Goal: Task Accomplishment & Management: Manage account settings

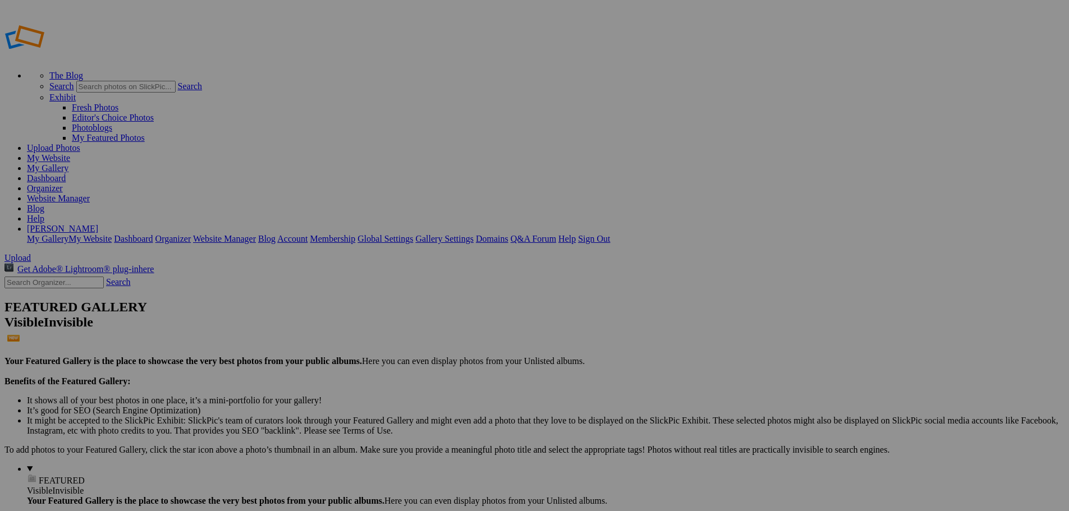
drag, startPoint x: 418, startPoint y: 163, endPoint x: 52, endPoint y: 295, distance: 388.9
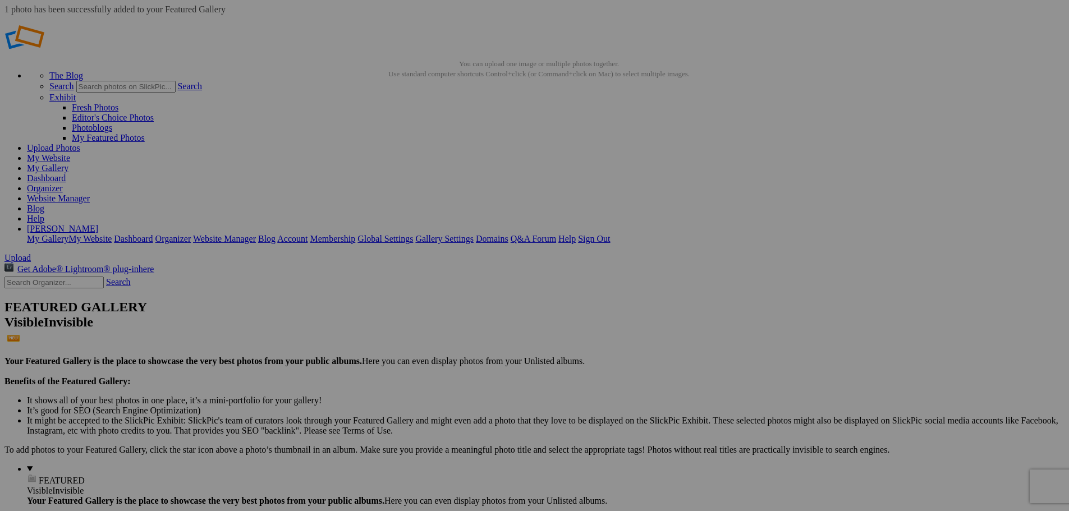
drag, startPoint x: 619, startPoint y: 161, endPoint x: 35, endPoint y: 293, distance: 598.4
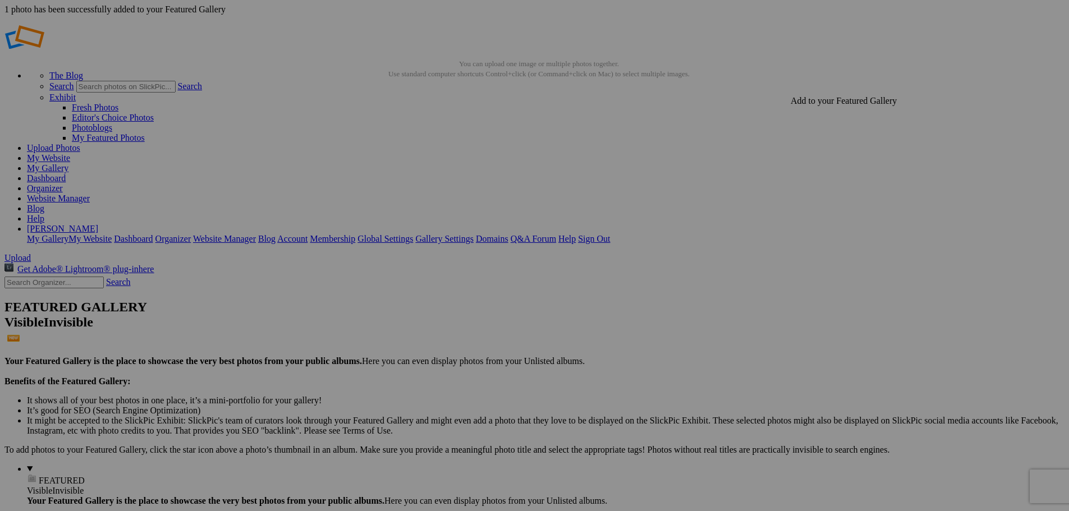
drag, startPoint x: 819, startPoint y: 169, endPoint x: 36, endPoint y: 294, distance: 792.6
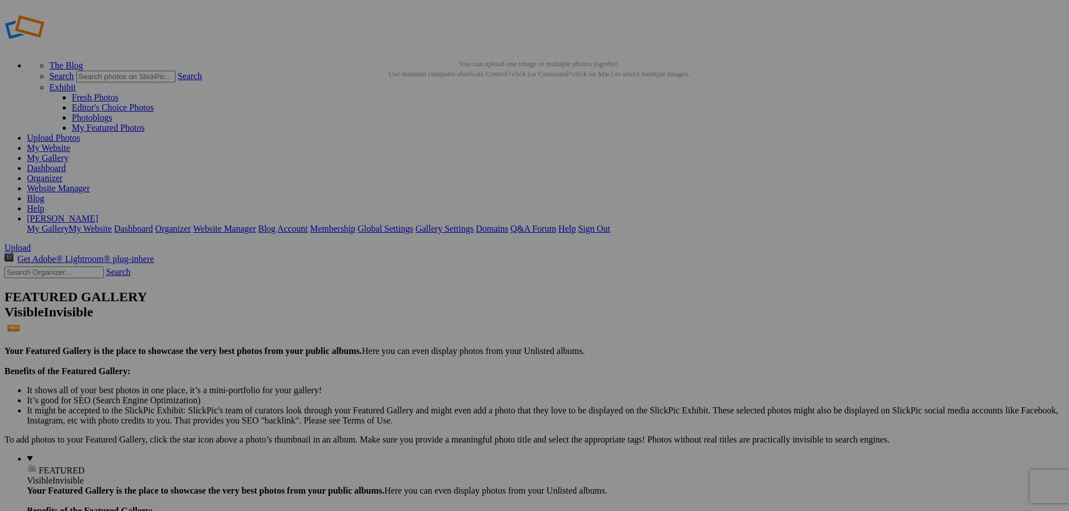
drag, startPoint x: 514, startPoint y: 167, endPoint x: 47, endPoint y: 292, distance: 483.9
drag, startPoint x: 326, startPoint y: 172, endPoint x: 45, endPoint y: 297, distance: 307.5
drag, startPoint x: 991, startPoint y: 222, endPoint x: 322, endPoint y: 167, distance: 671.2
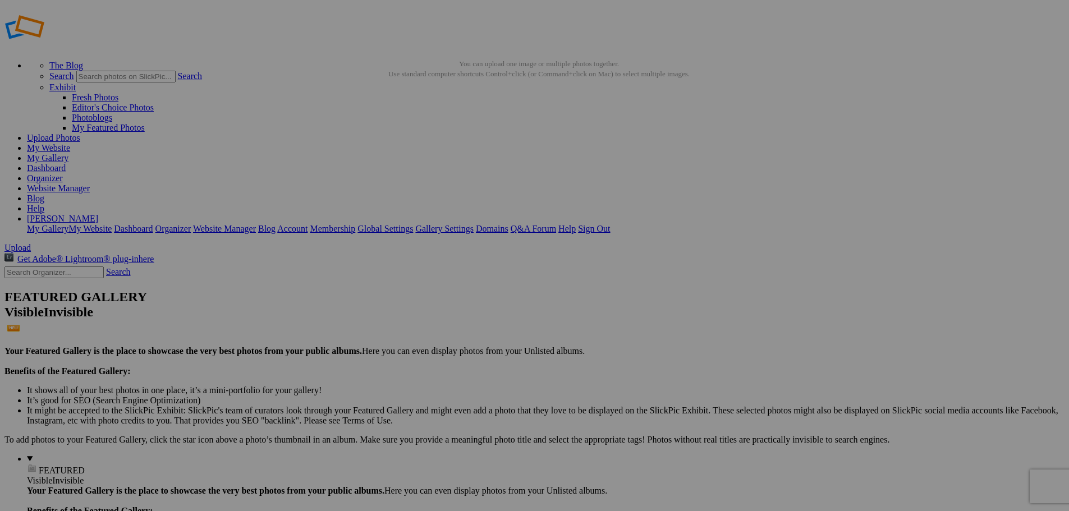
click div
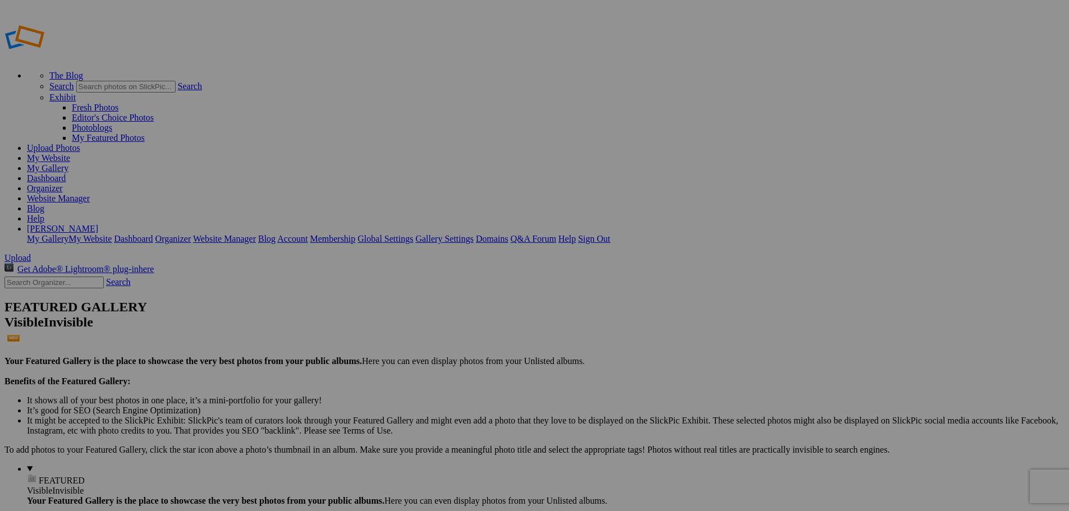
type input "People"
click at [460, 296] on span "Yes" at bounding box center [453, 299] width 13 height 10
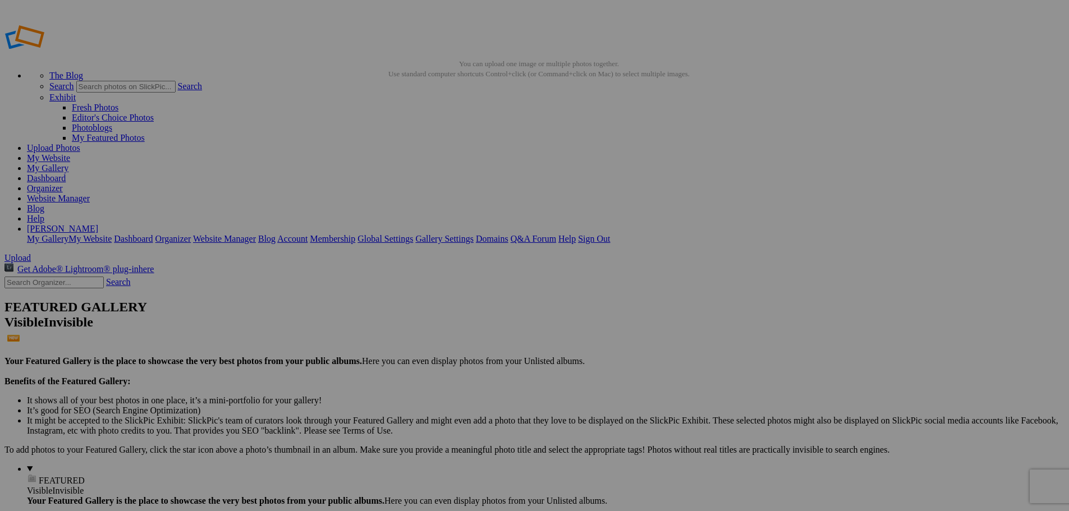
drag, startPoint x: 511, startPoint y: 175, endPoint x: 41, endPoint y: 295, distance: 485.4
drag, startPoint x: 315, startPoint y: 164, endPoint x: 39, endPoint y: 345, distance: 329.5
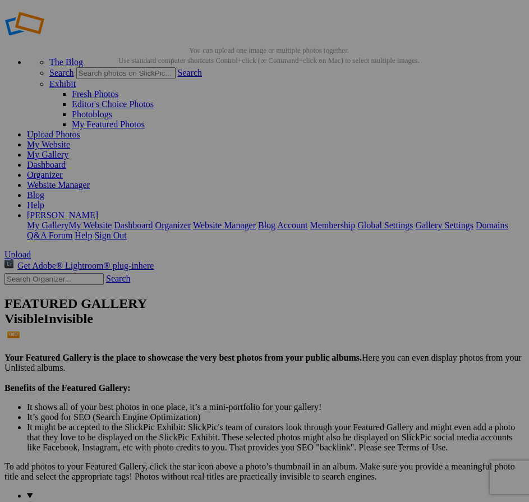
scroll to position [56, 0]
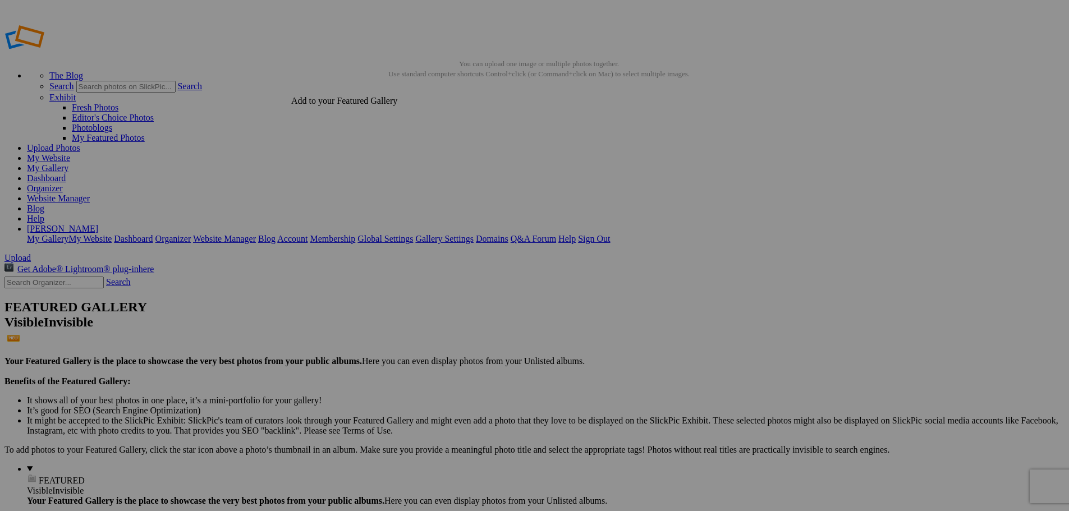
drag, startPoint x: 334, startPoint y: 119, endPoint x: 323, endPoint y: 172, distance: 54.6
drag, startPoint x: 310, startPoint y: 162, endPoint x: 47, endPoint y: 353, distance: 325.4
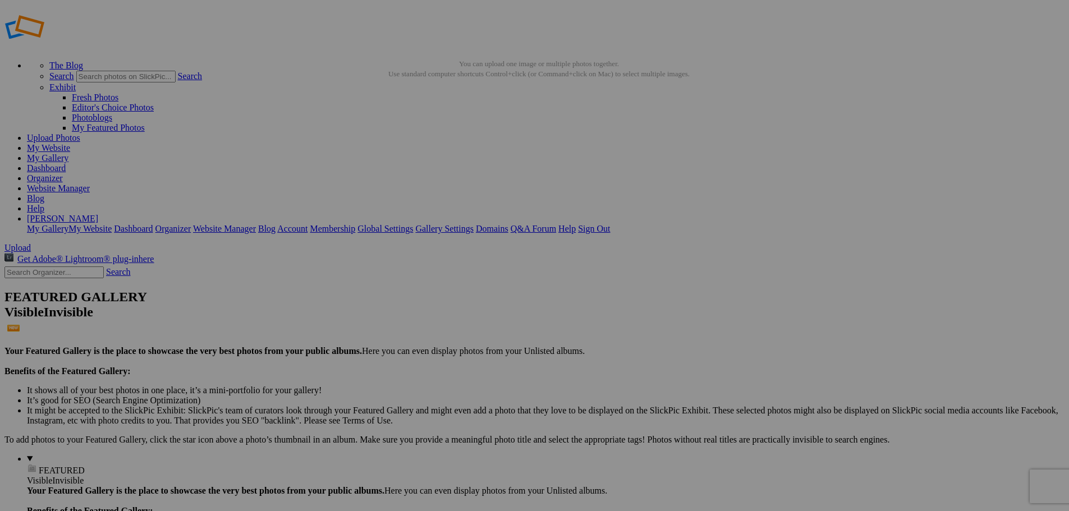
drag, startPoint x: 419, startPoint y: 162, endPoint x: 44, endPoint y: 346, distance: 417.6
drag, startPoint x: 519, startPoint y: 155, endPoint x: 40, endPoint y: 349, distance: 516.6
drag, startPoint x: 270, startPoint y: 356, endPoint x: 47, endPoint y: 351, distance: 223.4
drag, startPoint x: 704, startPoint y: 161, endPoint x: 32, endPoint y: 347, distance: 697.5
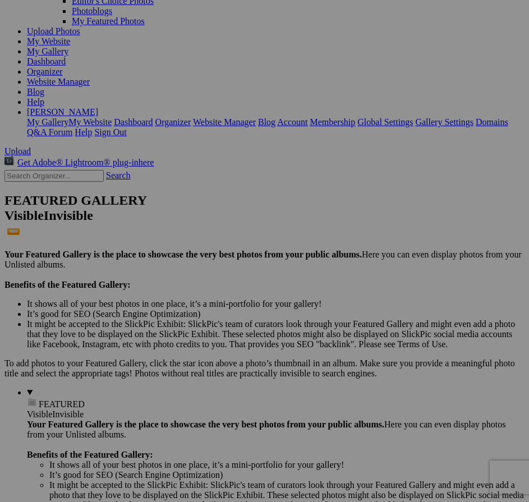
scroll to position [61, 0]
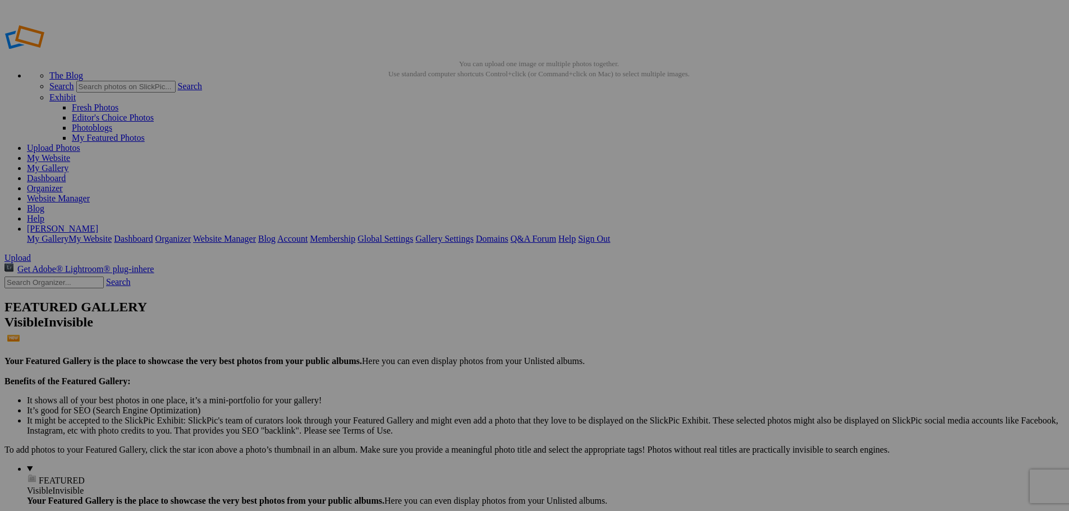
drag, startPoint x: 417, startPoint y: 164, endPoint x: 42, endPoint y: 349, distance: 418.1
drag, startPoint x: 319, startPoint y: 169, endPoint x: 56, endPoint y: 334, distance: 311.1
type input "People"
click at [98, 224] on link "[PERSON_NAME]" at bounding box center [62, 229] width 71 height 10
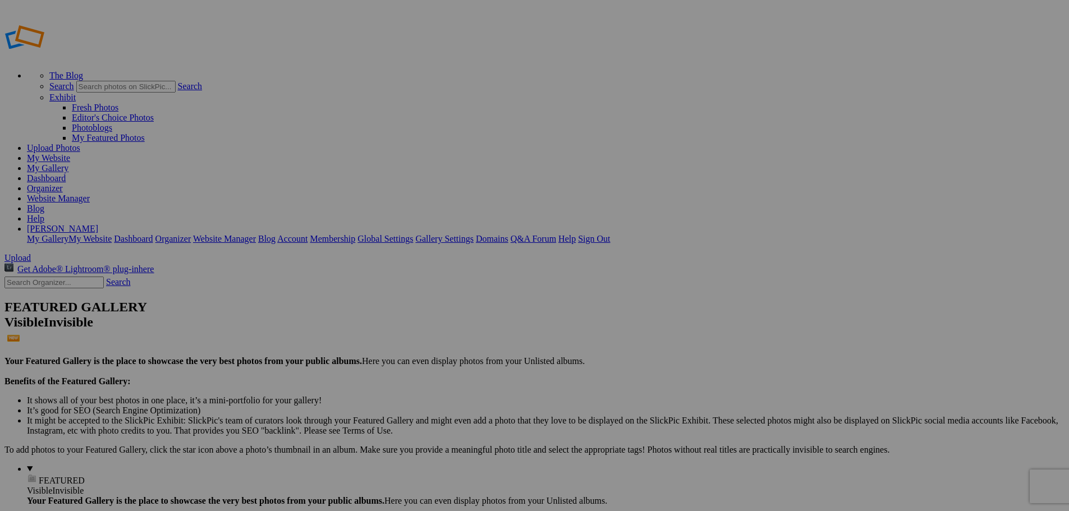
click at [90, 194] on link "Website Manager" at bounding box center [58, 199] width 63 height 10
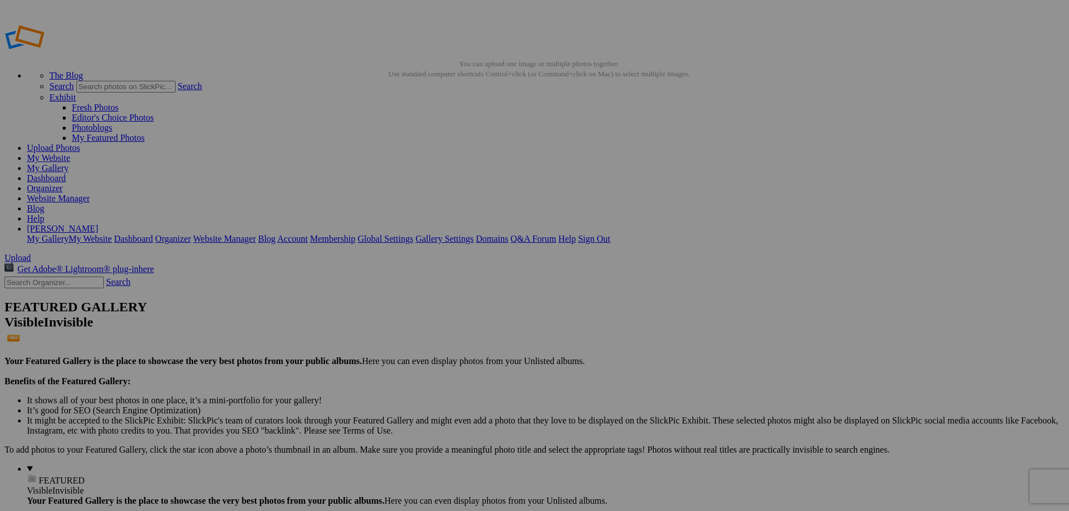
drag, startPoint x: 515, startPoint y: 167, endPoint x: 49, endPoint y: 346, distance: 499.5
drag, startPoint x: 36, startPoint y: 404, endPoint x: 44, endPoint y: 351, distance: 53.4
drag, startPoint x: 317, startPoint y: 163, endPoint x: 45, endPoint y: 350, distance: 329.2
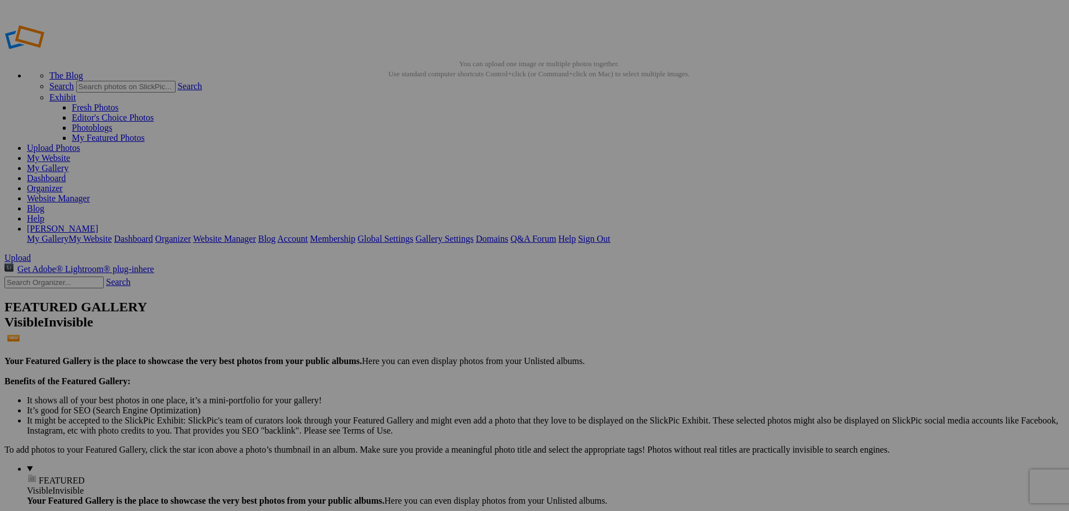
drag, startPoint x: 312, startPoint y: 159, endPoint x: 58, endPoint y: 332, distance: 307.4
drag, startPoint x: 204, startPoint y: 211, endPoint x: 31, endPoint y: 349, distance: 220.8
drag, startPoint x: 515, startPoint y: 162, endPoint x: 39, endPoint y: 350, distance: 511.0
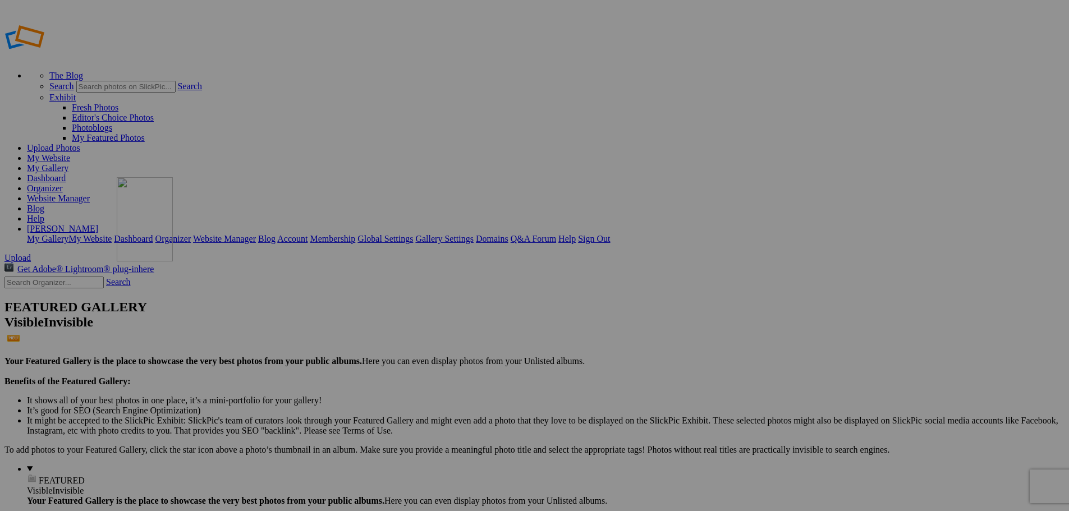
drag, startPoint x: 311, startPoint y: 453, endPoint x: 278, endPoint y: 258, distance: 198.0
drag, startPoint x: 320, startPoint y: 448, endPoint x: 646, endPoint y: 172, distance: 426.9
drag, startPoint x: 907, startPoint y: 327, endPoint x: 488, endPoint y: 142, distance: 458.3
drag, startPoint x: 309, startPoint y: 448, endPoint x: 256, endPoint y: 277, distance: 179.1
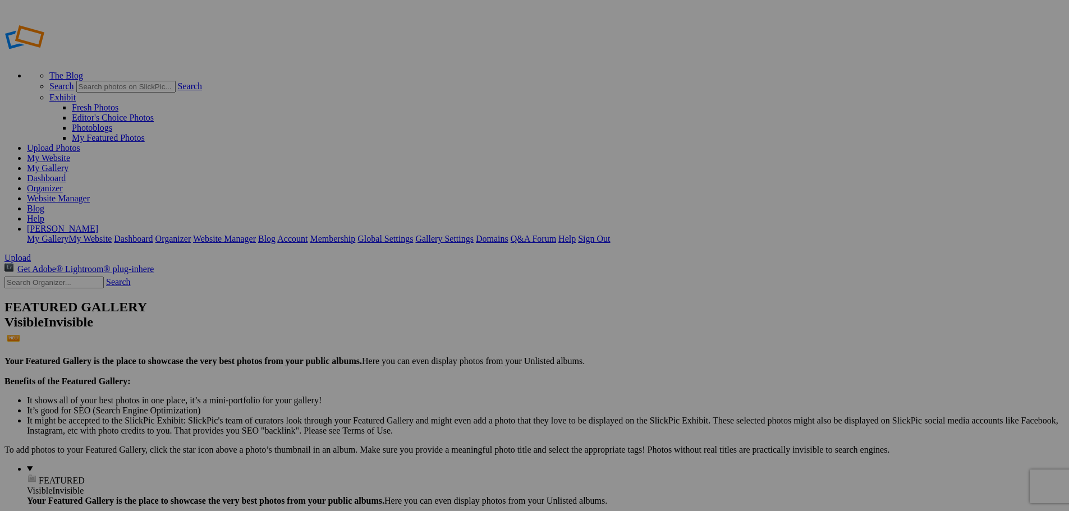
click at [460, 302] on span "Yes" at bounding box center [453, 299] width 13 height 10
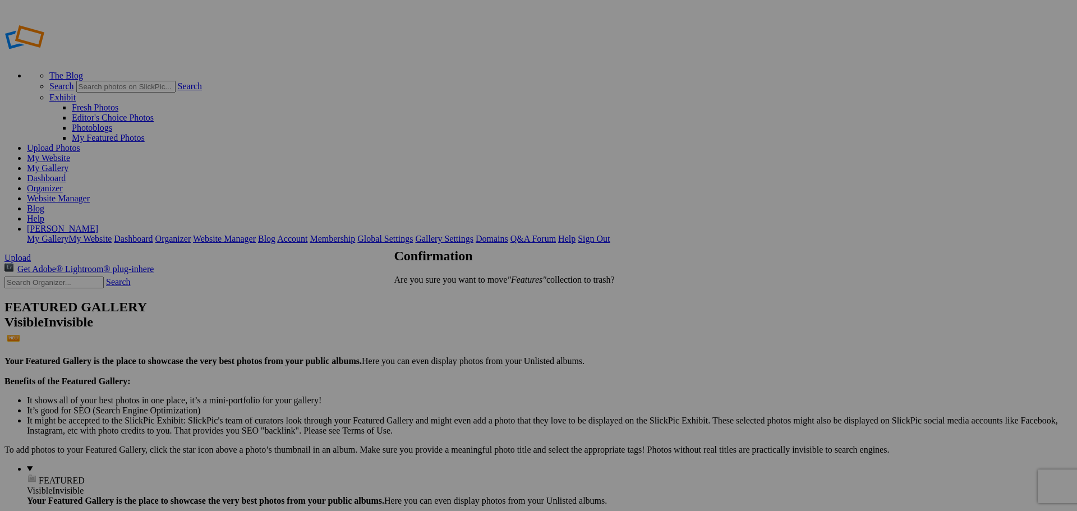
click at [432, 300] on span "Yes" at bounding box center [425, 299] width 13 height 10
click at [90, 194] on link "Website Manager" at bounding box center [58, 199] width 63 height 10
drag, startPoint x: 352, startPoint y: 62, endPoint x: 144, endPoint y: 45, distance: 209.5
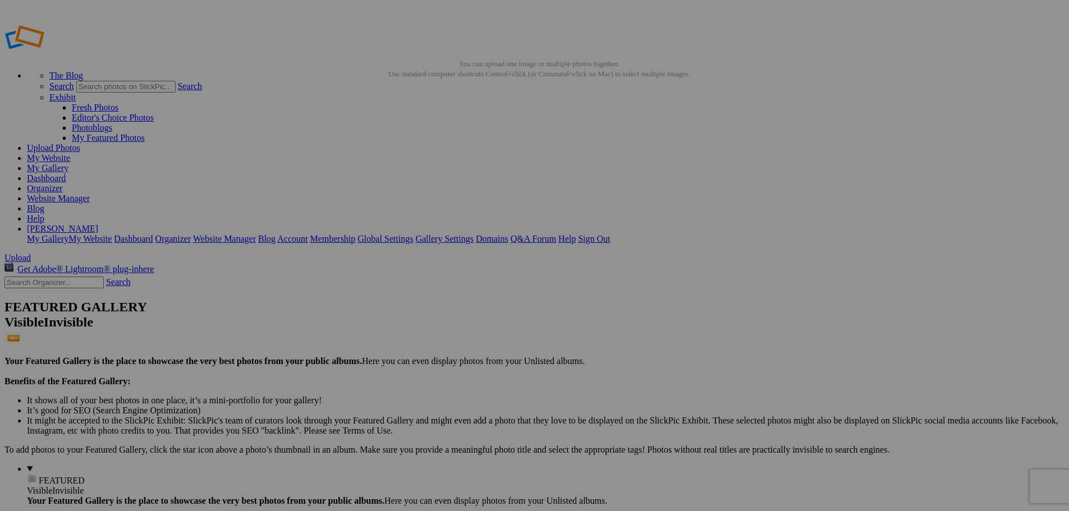
type input "2025 | April | Botanical Gardens"
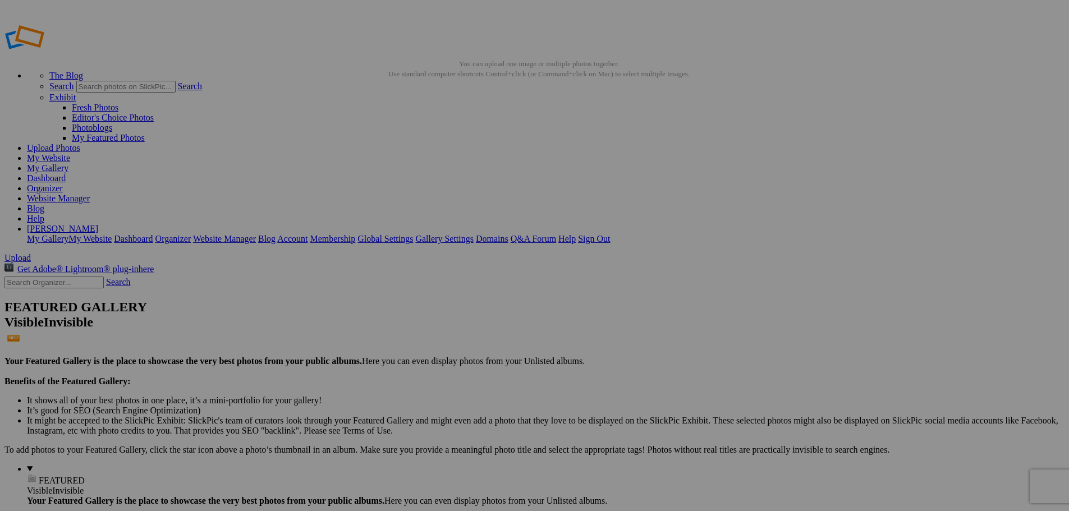
type input "0"
paste input "April - Lotus Garden"
click at [431, 271] on input "2025 April - Lotus Garden" at bounding box center [447, 277] width 122 height 12
type input "2025 | April | [GEOGRAPHIC_DATA]"
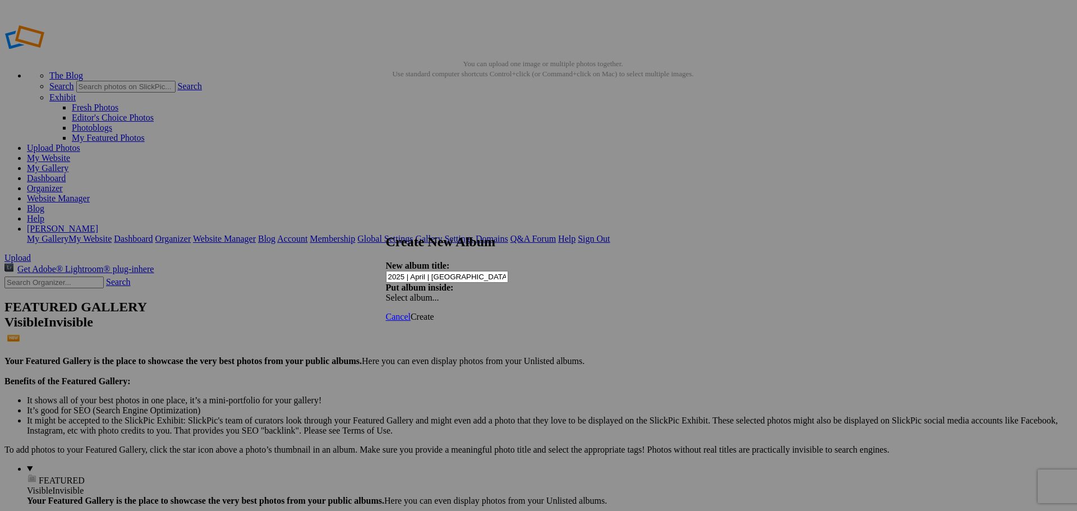
click at [434, 312] on span "Create" at bounding box center [423, 317] width 24 height 10
type input "2025 | April | [GEOGRAPHIC_DATA]"
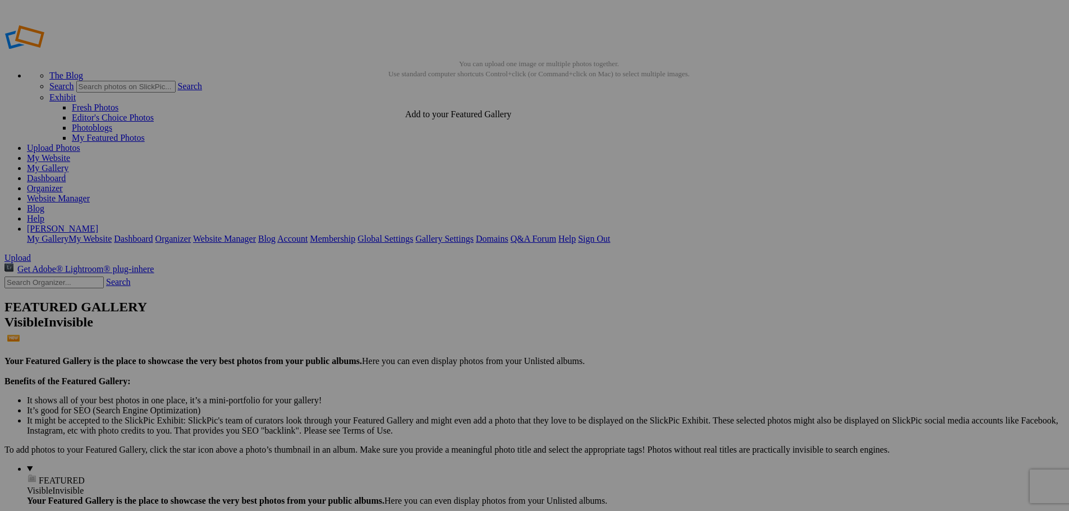
drag, startPoint x: 508, startPoint y: 173, endPoint x: 42, endPoint y: 329, distance: 491.2
drag, startPoint x: 418, startPoint y: 175, endPoint x: 48, endPoint y: 332, distance: 402.3
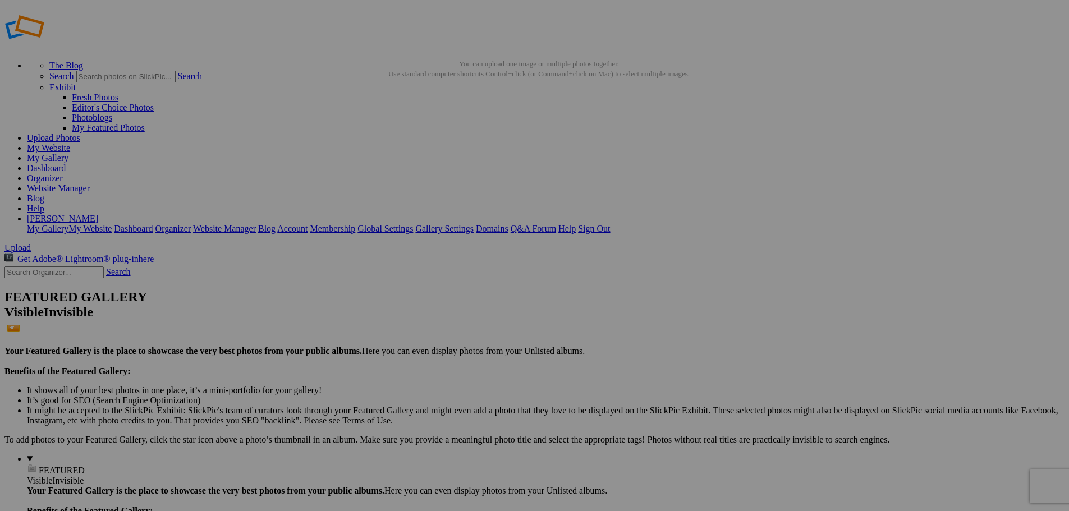
drag, startPoint x: 309, startPoint y: 171, endPoint x: 46, endPoint y: 330, distance: 307.4
click at [39, 466] on span "FEATURED" at bounding box center [62, 471] width 46 height 10
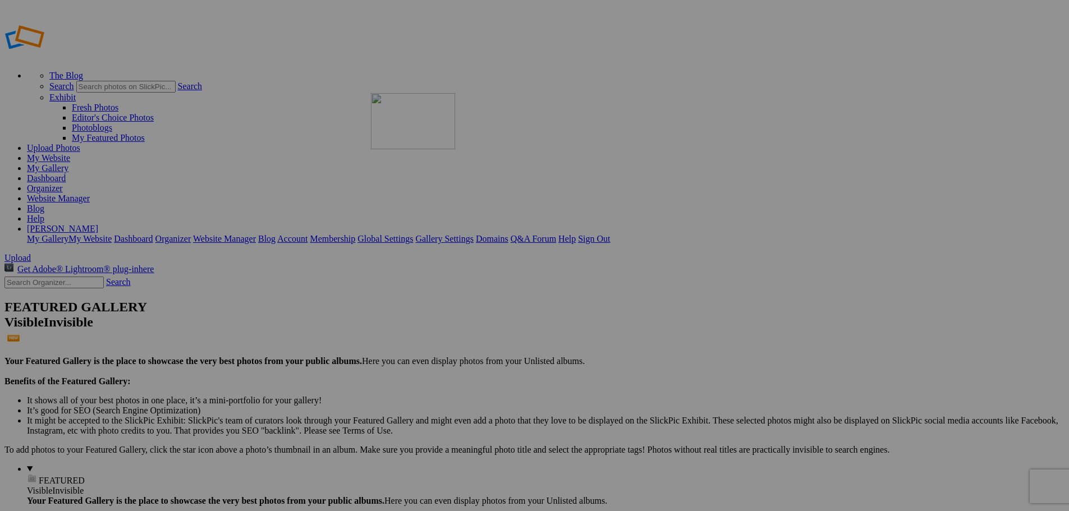
drag, startPoint x: 210, startPoint y: 164, endPoint x: 533, endPoint y: 174, distance: 322.3
drag, startPoint x: 615, startPoint y: 314, endPoint x: 368, endPoint y: 164, distance: 288.5
drag, startPoint x: 311, startPoint y: 307, endPoint x: 784, endPoint y: 157, distance: 495.9
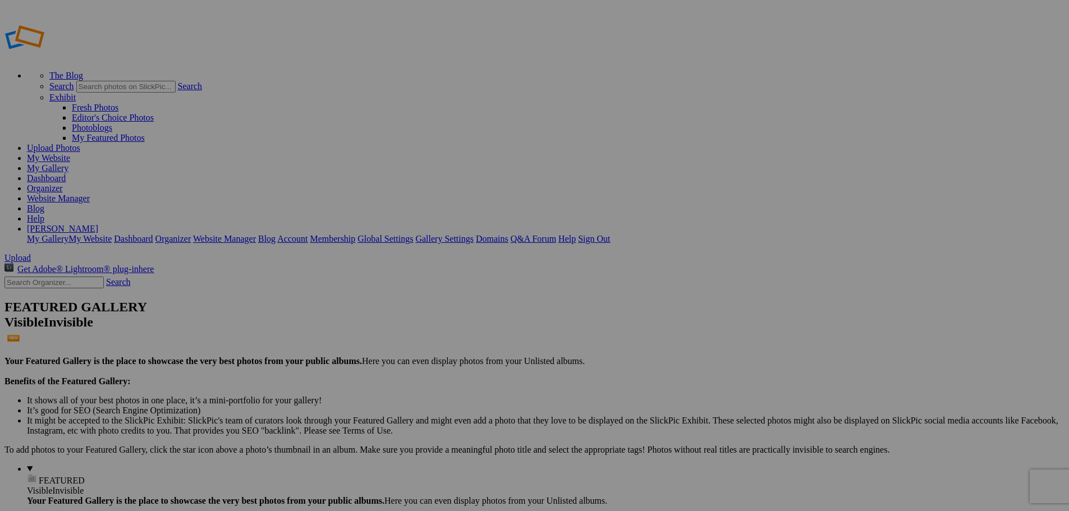
type input "Misc"
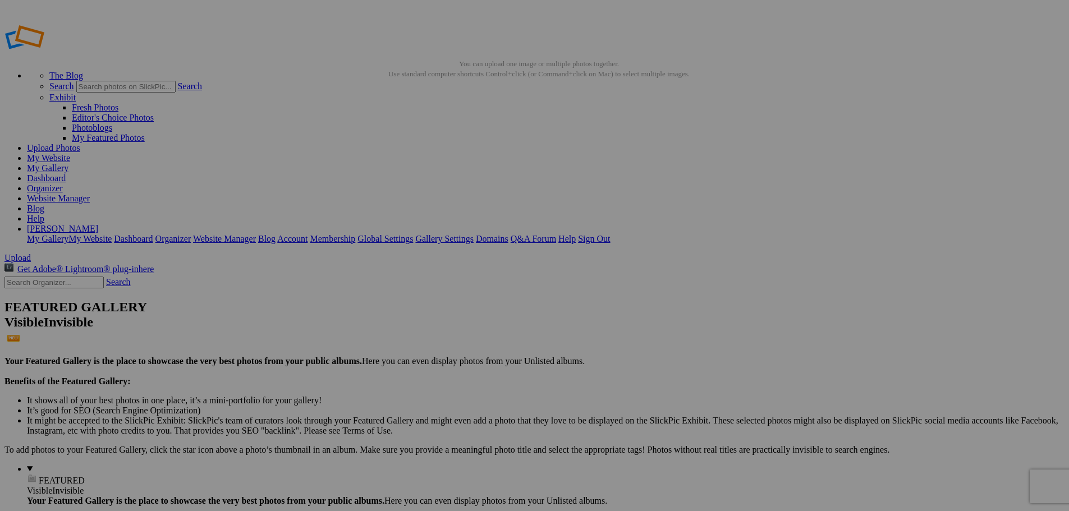
drag, startPoint x: 311, startPoint y: 171, endPoint x: 57, endPoint y: 351, distance: 311.6
